Goal: Answer question/provide support

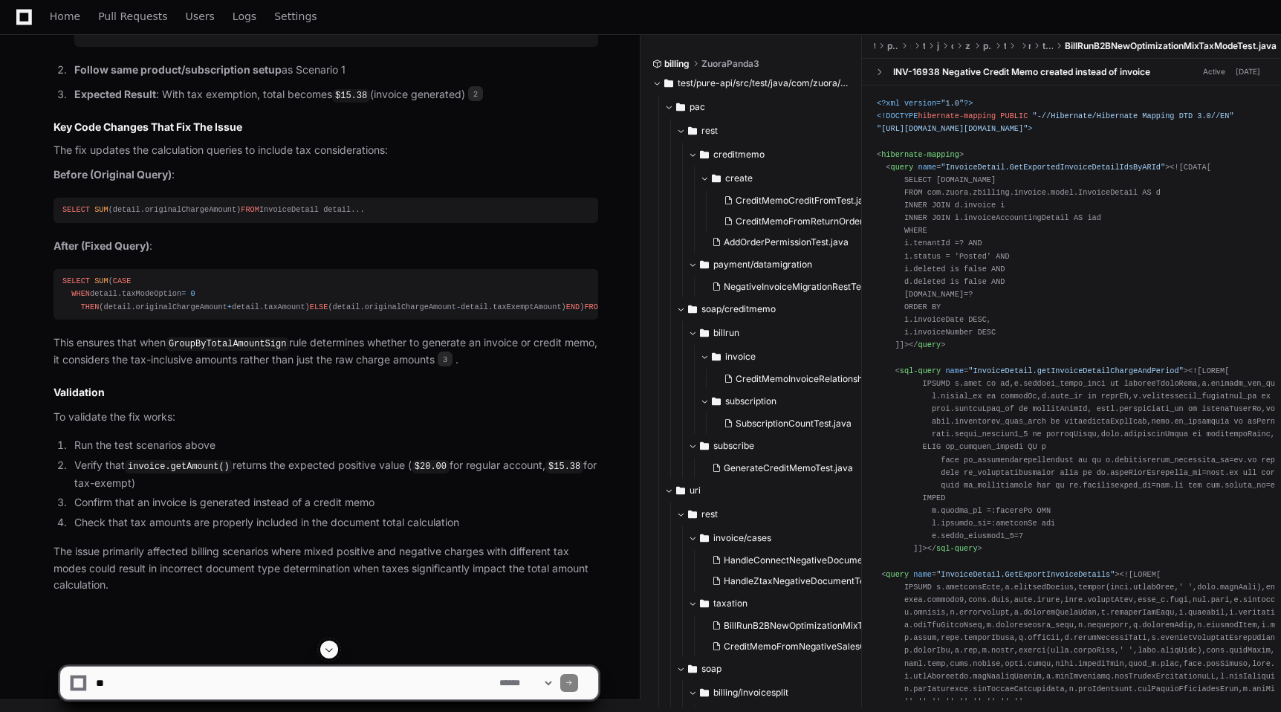
scroll to position [1556, 0]
click at [336, 683] on textarea at bounding box center [294, 682] width 403 height 33
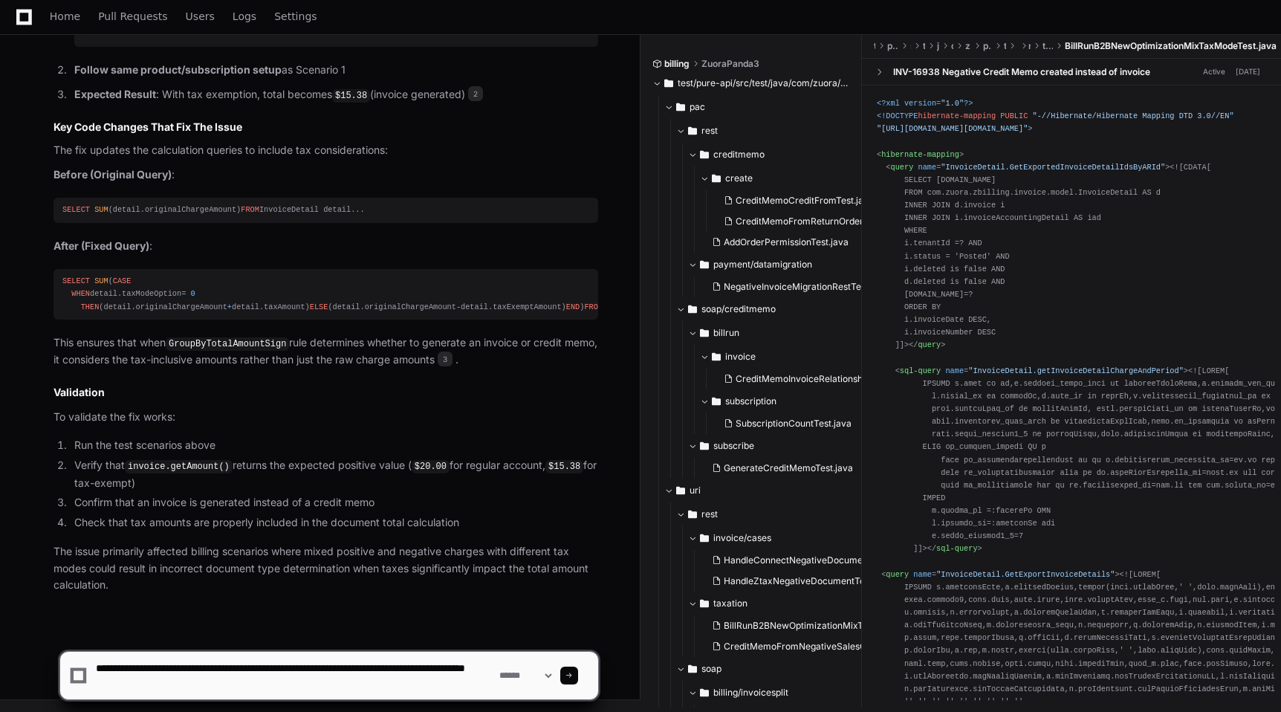
type textarea "**********"
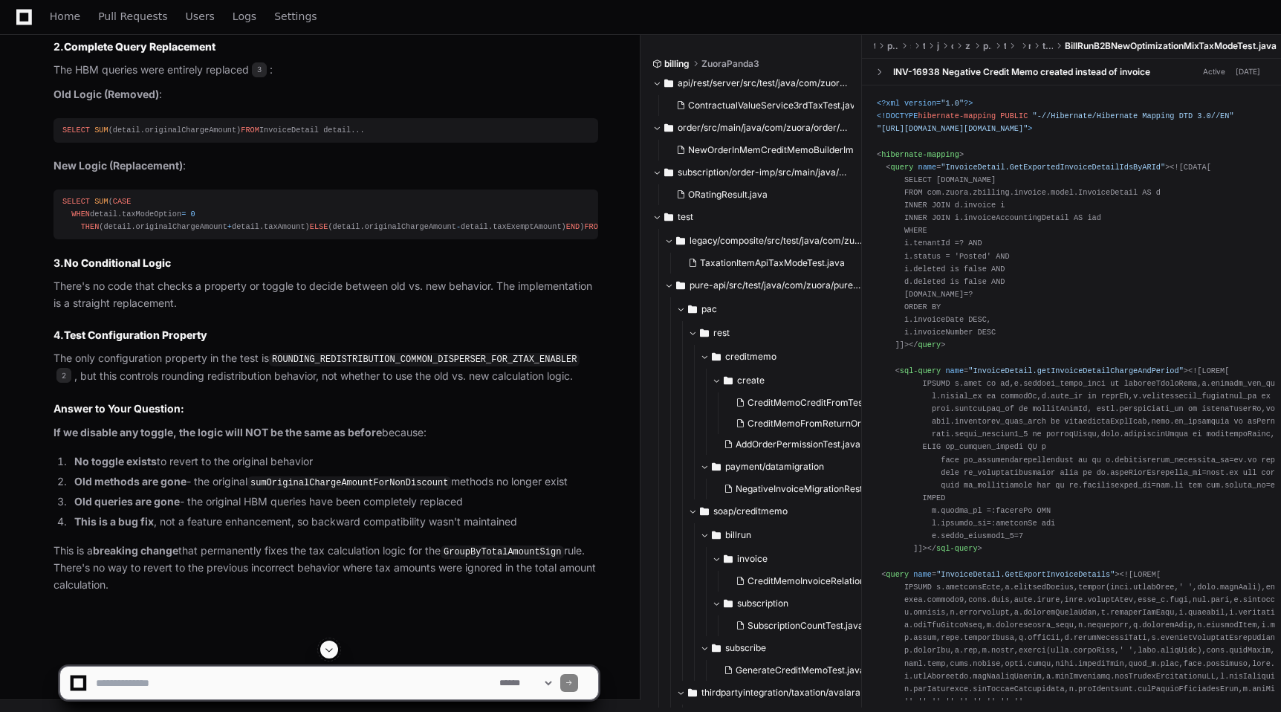
scroll to position [2684, 0]
click at [253, 683] on textarea at bounding box center [294, 682] width 403 height 33
type textarea "**********"
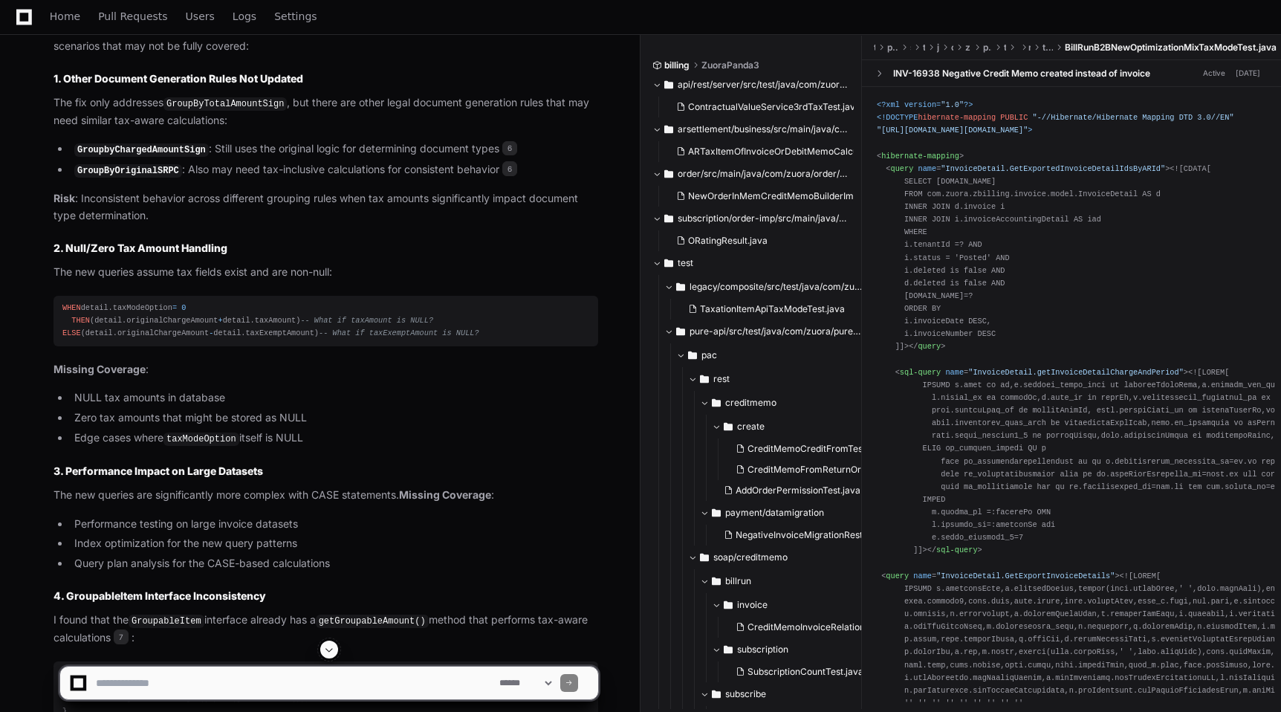
scroll to position [3536, 0]
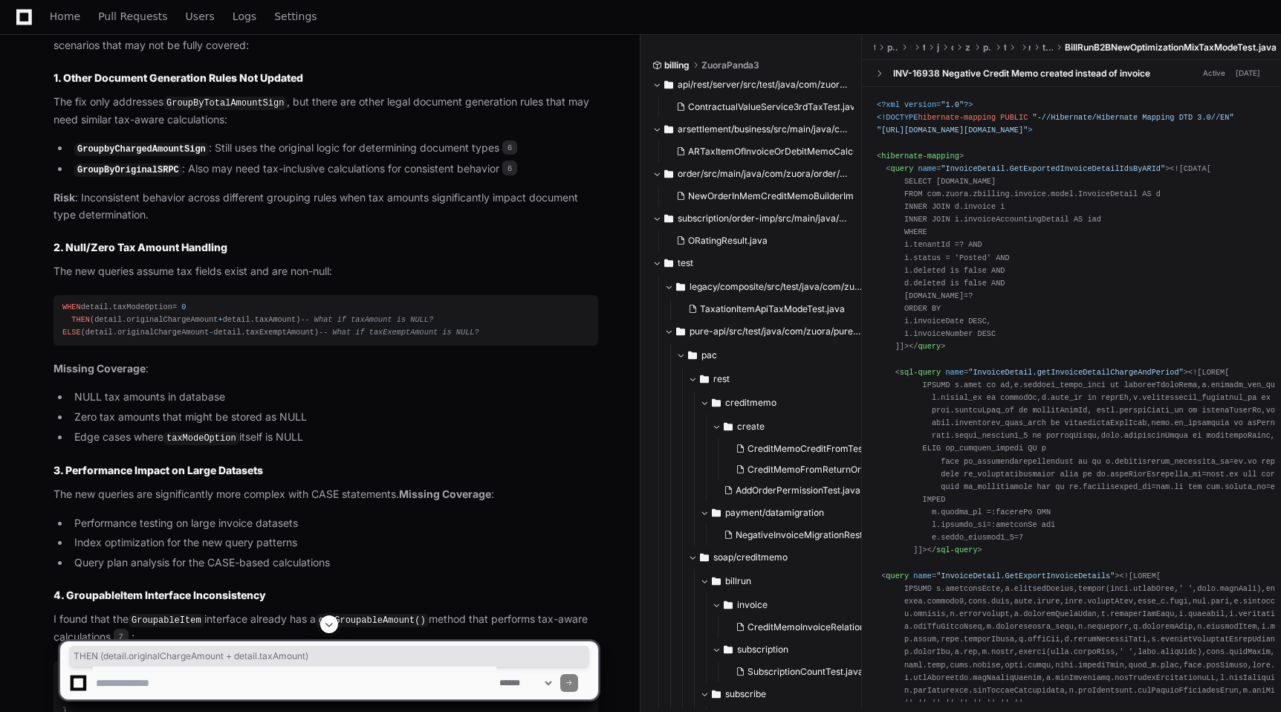
drag, startPoint x: 71, startPoint y: 383, endPoint x: 315, endPoint y: 387, distance: 244.4
click at [315, 339] on div "WHEN detail.taxModeOption = 0 THEN (detail.originalChargeAmount + detail.taxAmo…" at bounding box center [325, 320] width 527 height 38
copy div "THEN (detail.originalChargeAmount + detail.taxAmount)"
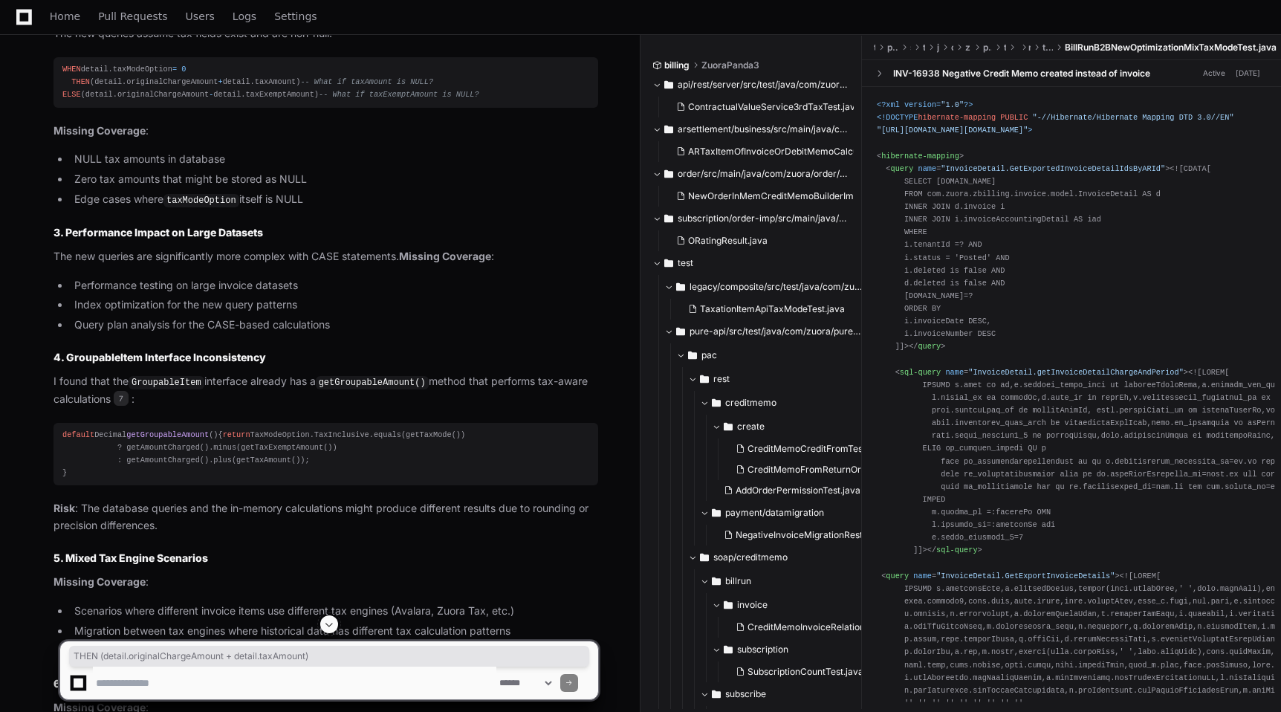
scroll to position [3584, 0]
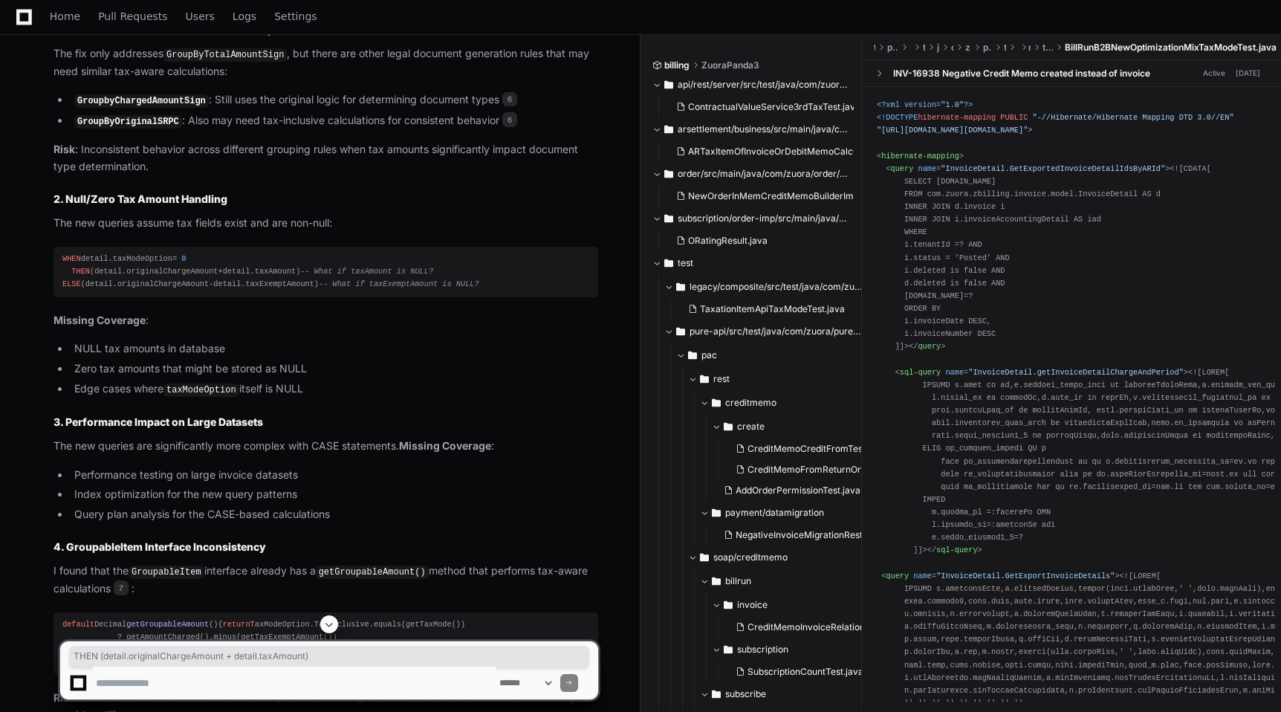
click at [345, 398] on li "Edge cases where taxModeOption itself is NULL" at bounding box center [334, 389] width 528 height 18
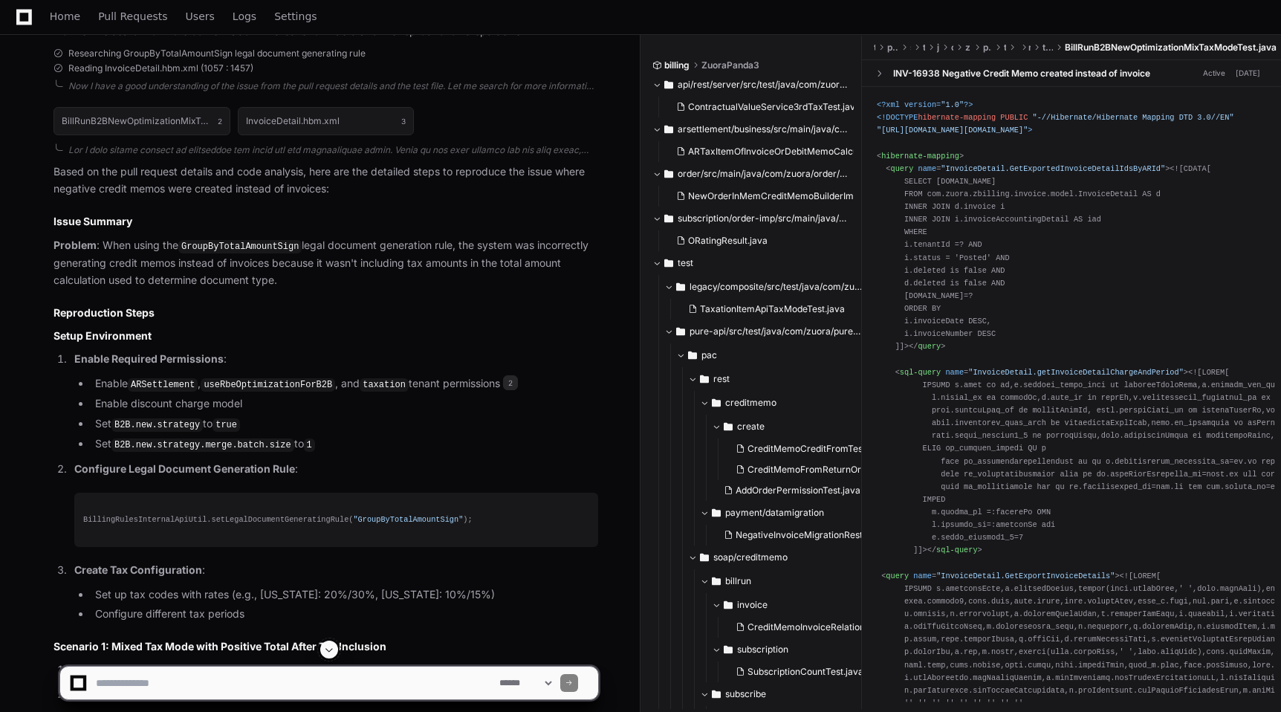
scroll to position [445, 0]
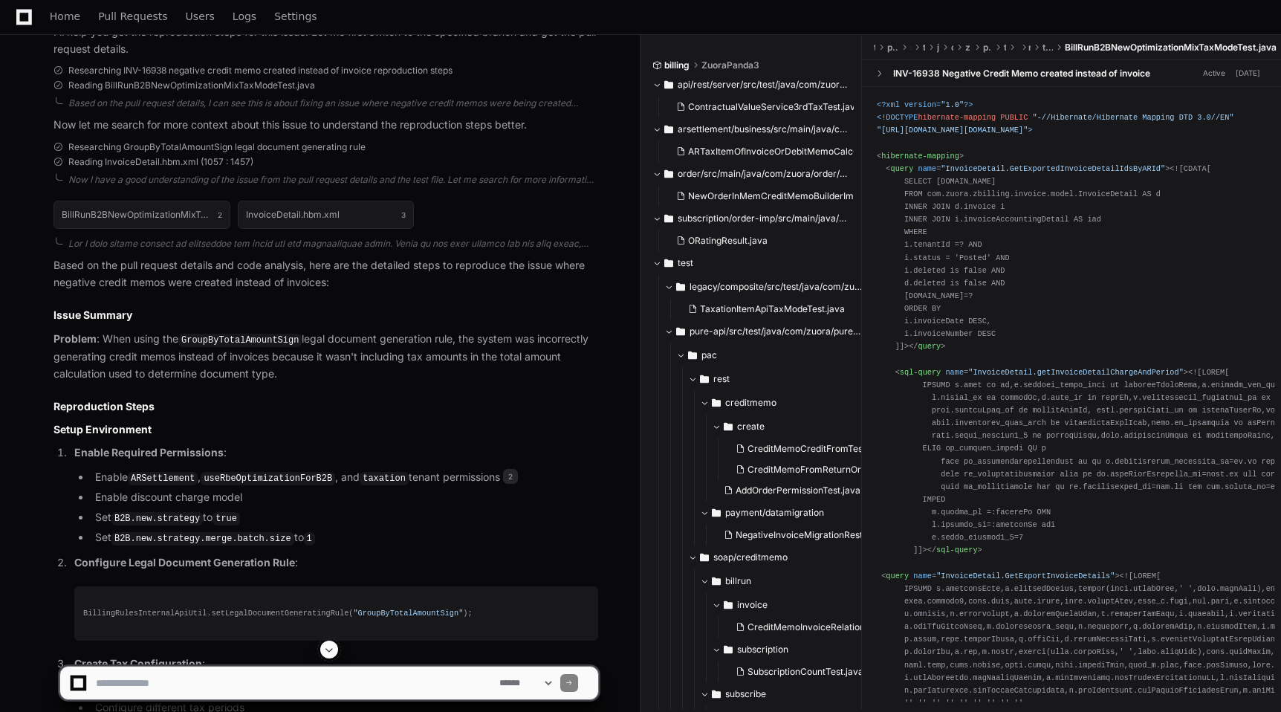
click at [268, 344] on code "GroupByTotalAmountSign" at bounding box center [239, 340] width 123 height 13
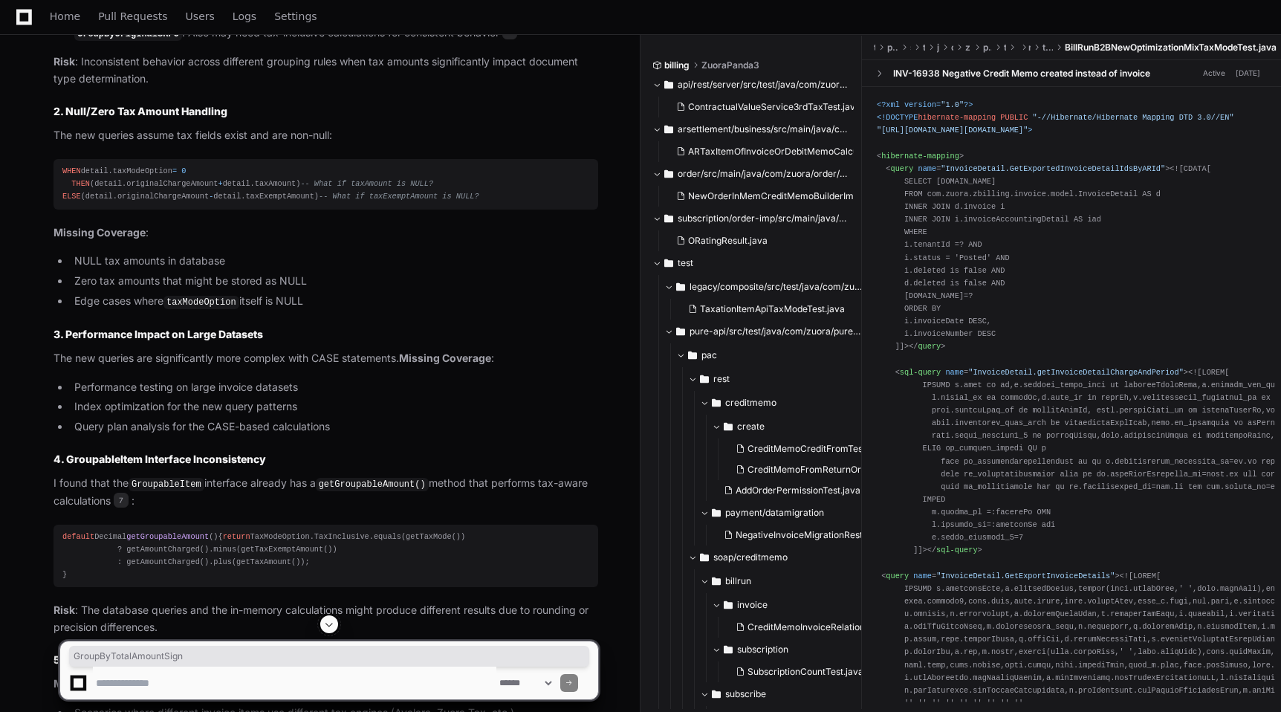
scroll to position [3675, 0]
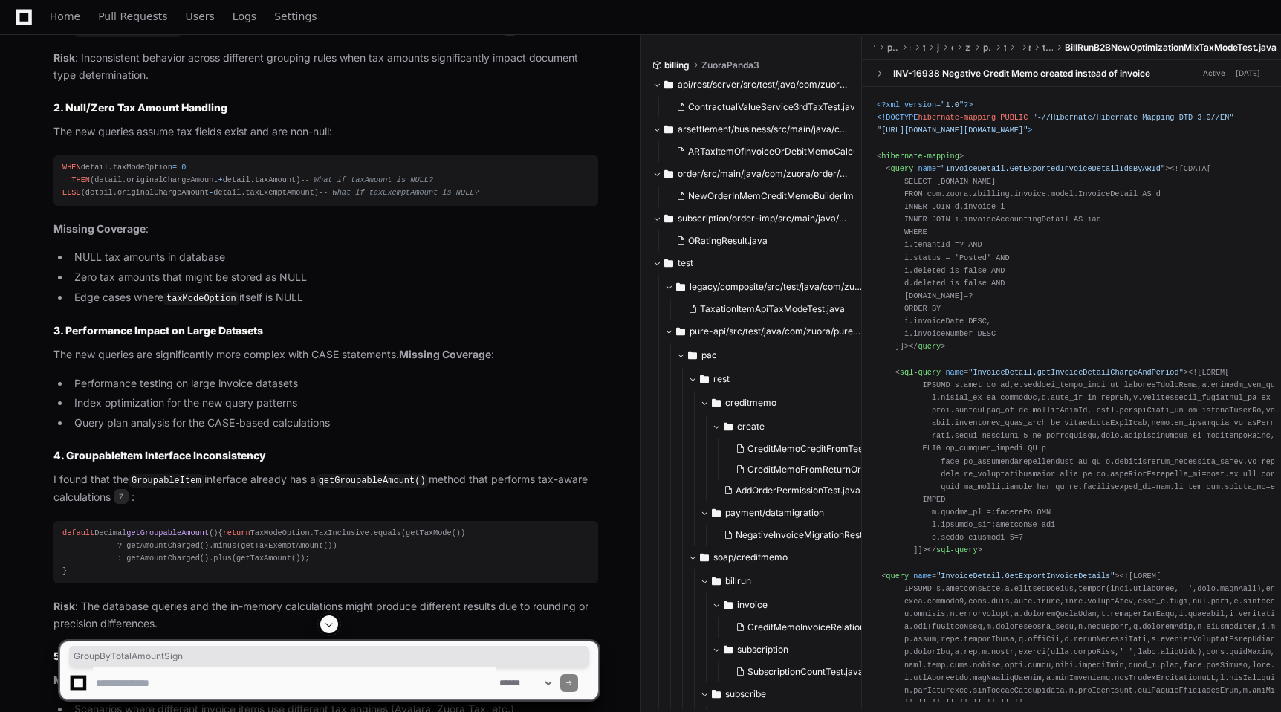
click at [181, 674] on textarea at bounding box center [294, 682] width 403 height 33
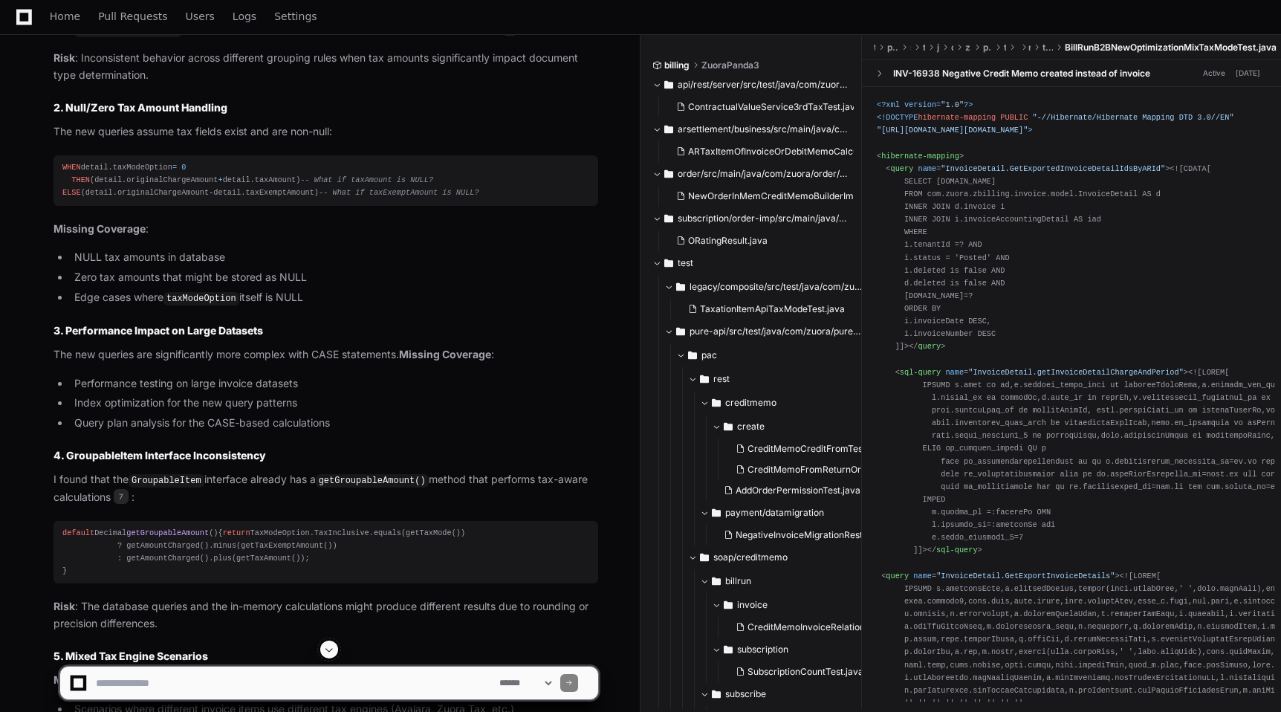
click at [160, 699] on div "**********" at bounding box center [328, 683] width 539 height 34
click at [161, 691] on textarea at bounding box center [294, 682] width 403 height 33
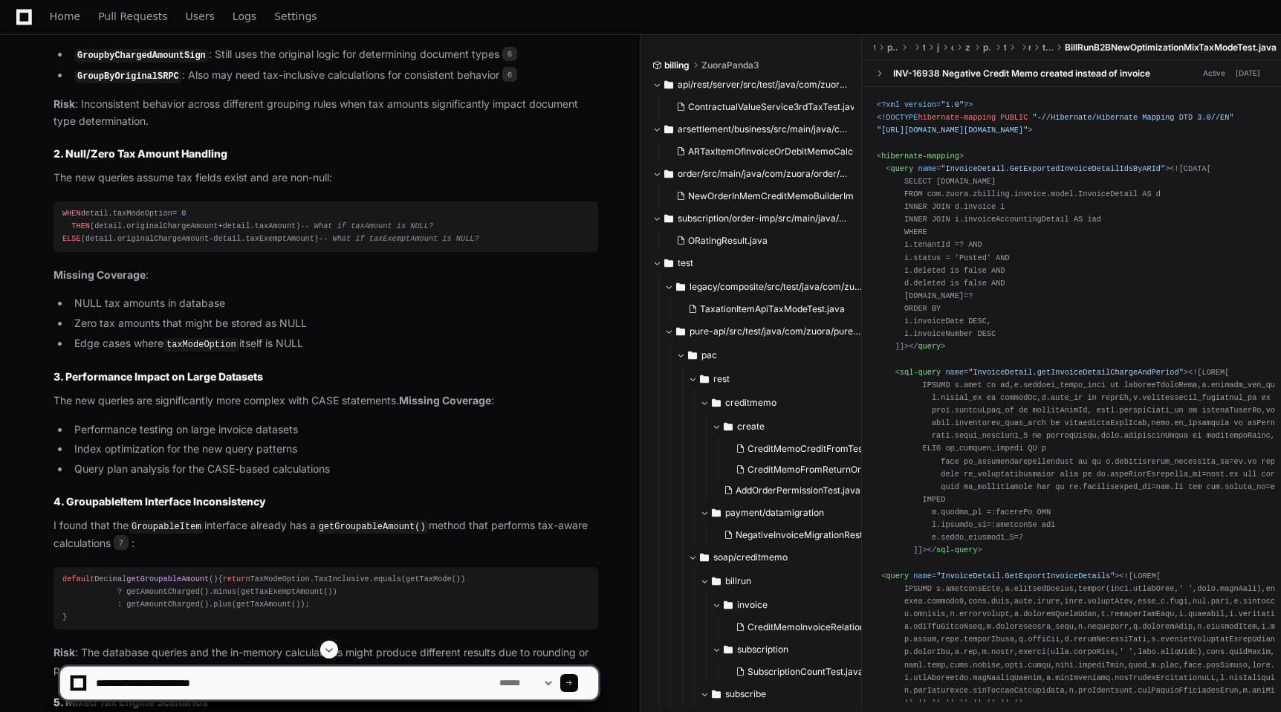
scroll to position [3597, 0]
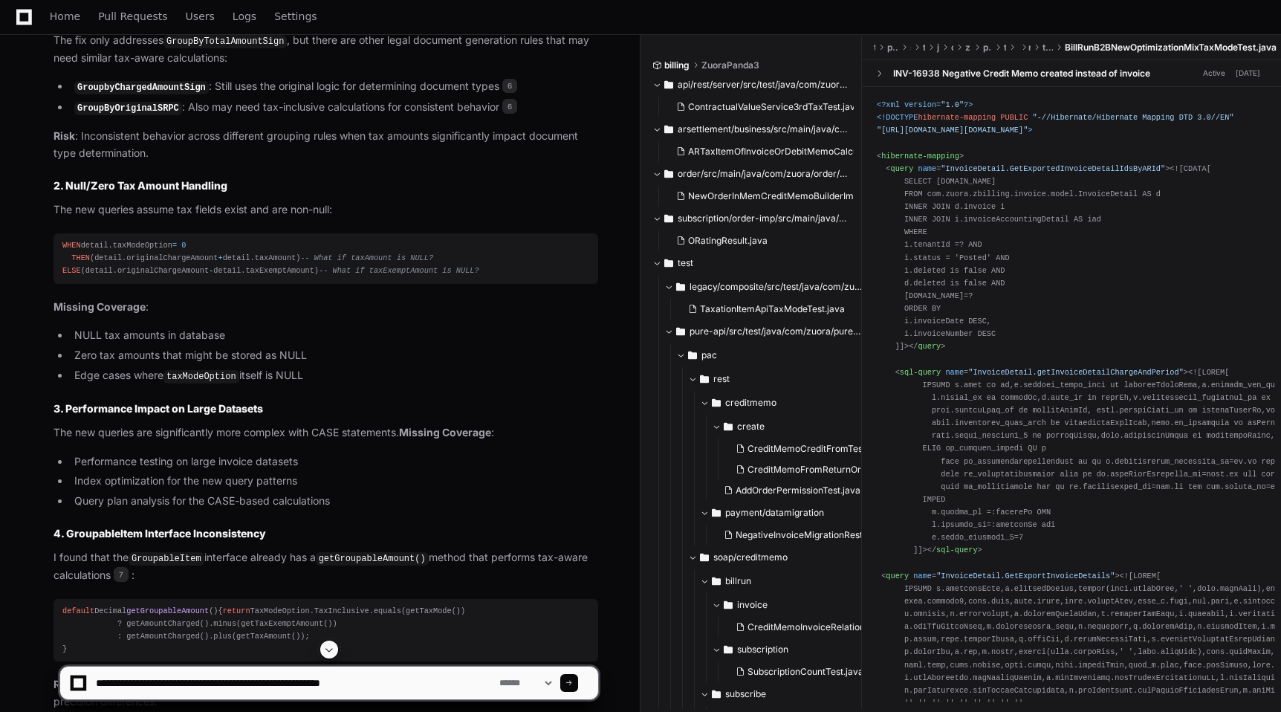
click at [130, 94] on code "GroupbyChargedAmountSign" at bounding box center [141, 87] width 134 height 13
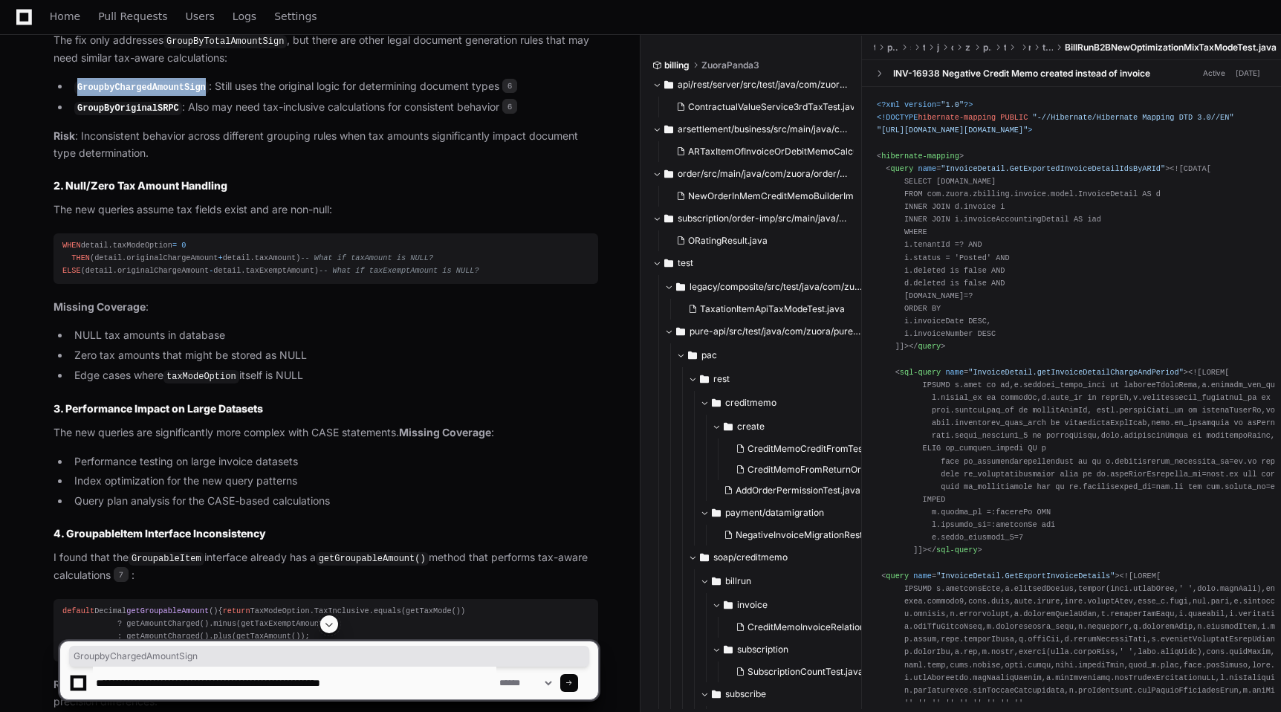
click at [130, 94] on code "GroupbyChargedAmountSign" at bounding box center [141, 87] width 134 height 13
copy code "GroupbyChargedAmountSign"
click at [397, 696] on textarea at bounding box center [294, 682] width 403 height 33
paste textarea "**********"
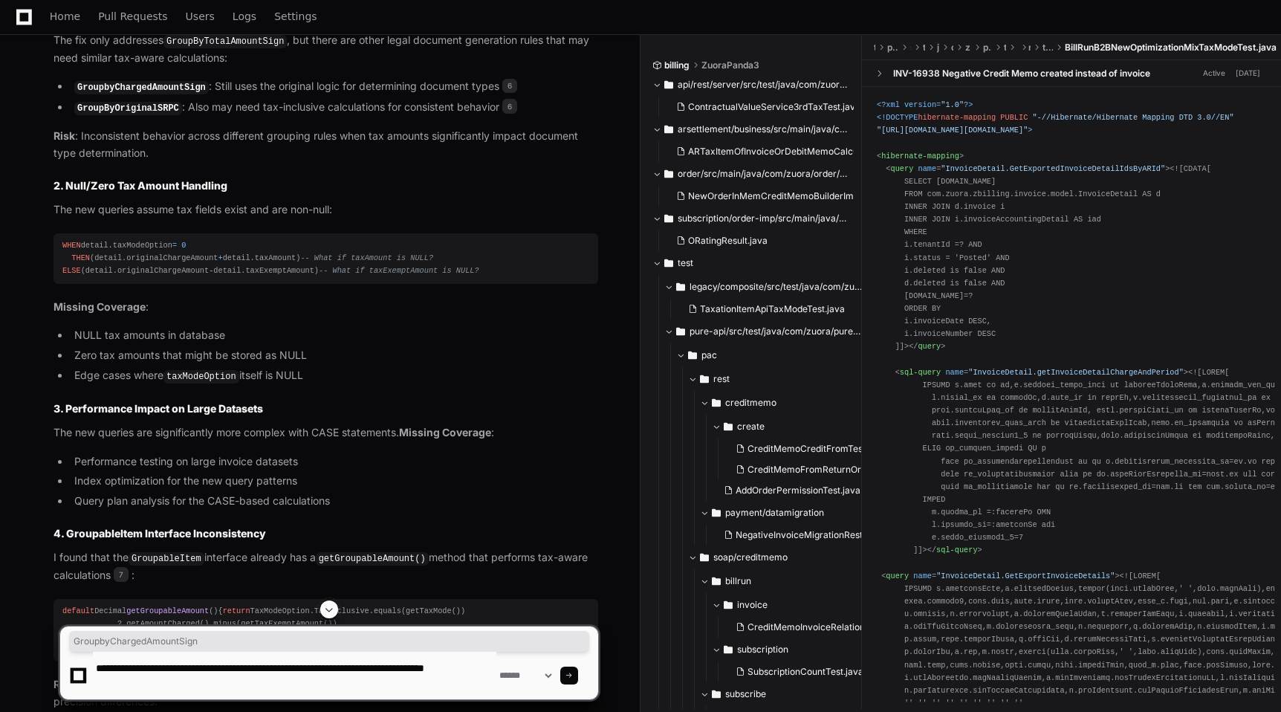
click at [164, 115] on code "GroupByOriginalSRPC" at bounding box center [128, 108] width 108 height 13
copy code "GroupByOriginalSRPC"
click at [319, 692] on textarea at bounding box center [294, 675] width 403 height 48
paste textarea "**********"
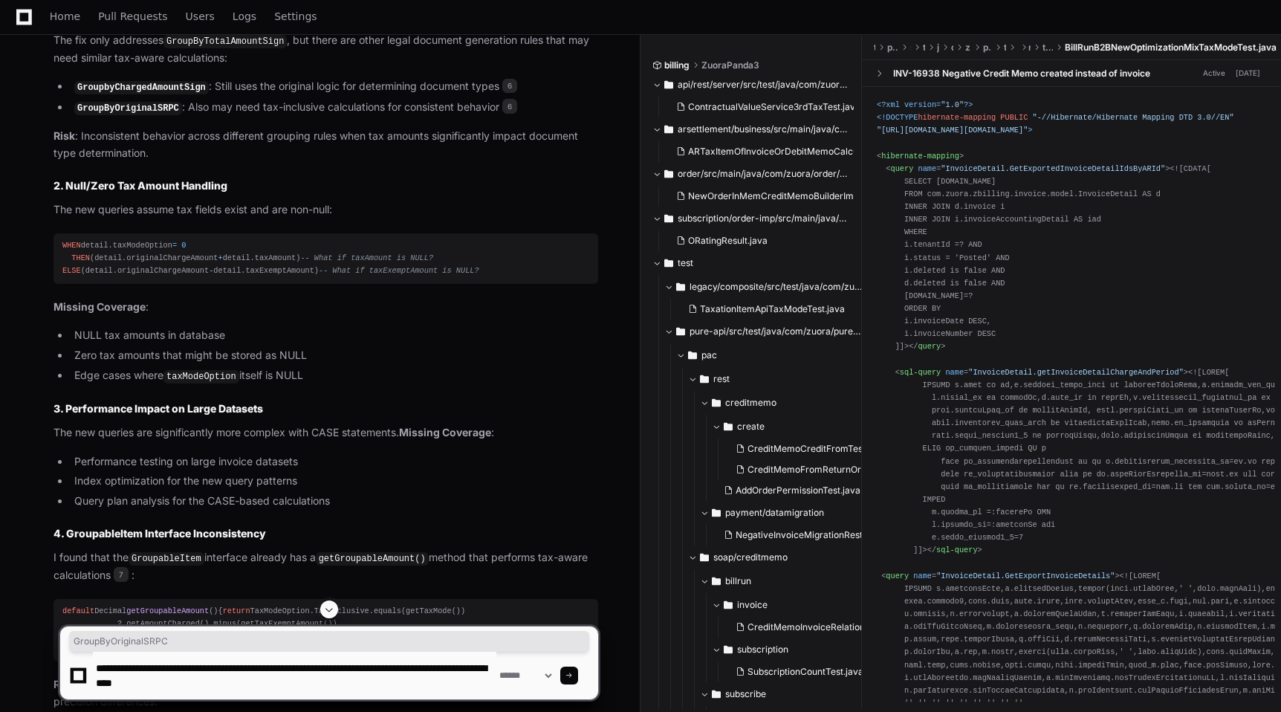
scroll to position [4, 0]
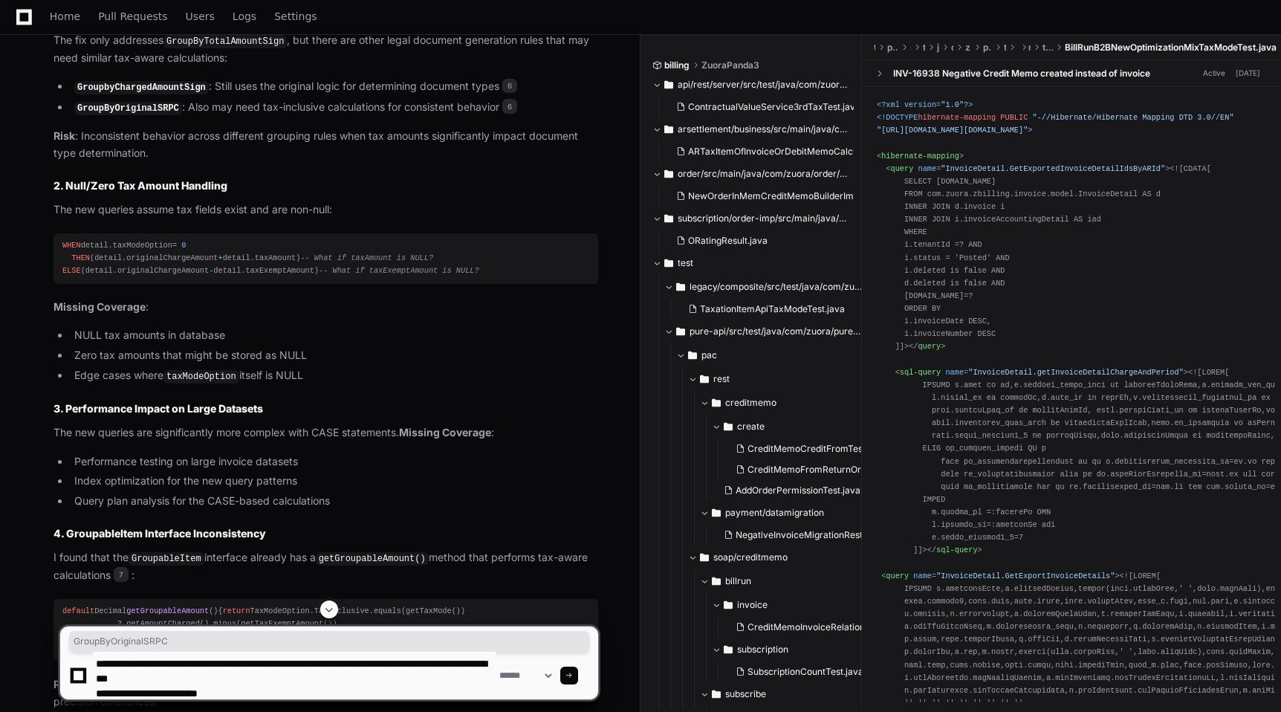
type textarea "**********"
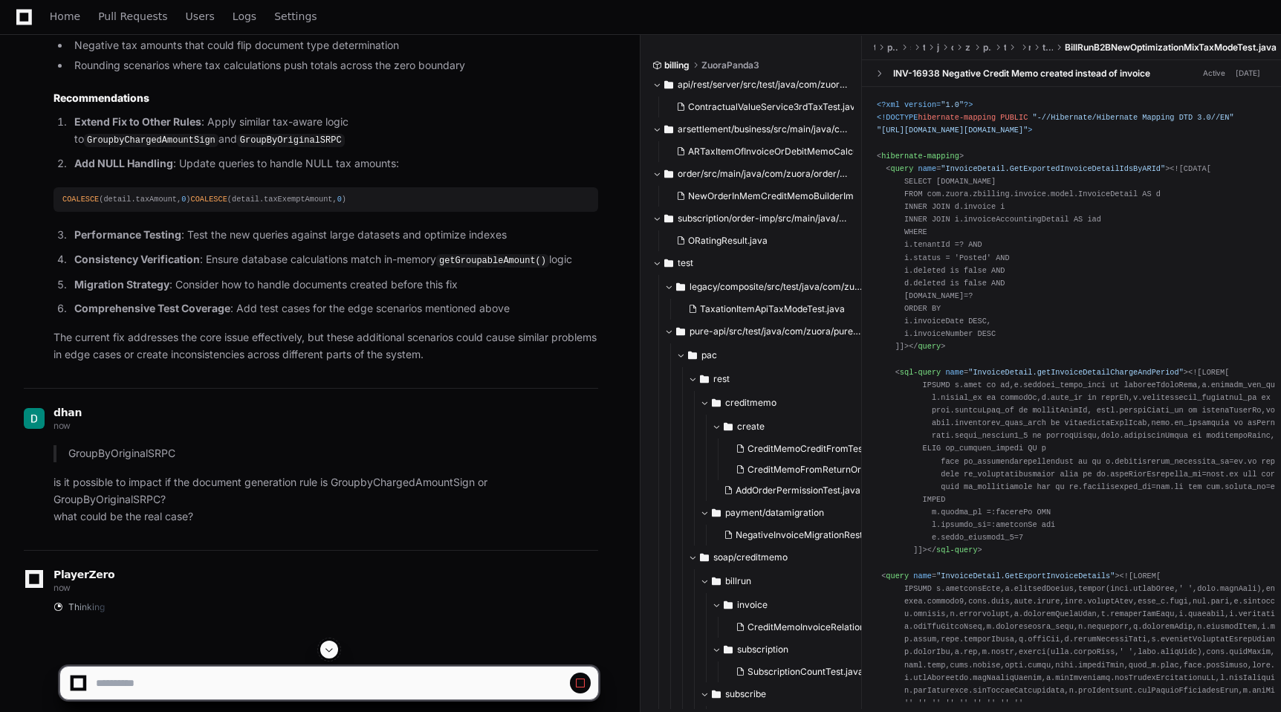
scroll to position [5148, 0]
